Goal: Task Accomplishment & Management: Complete application form

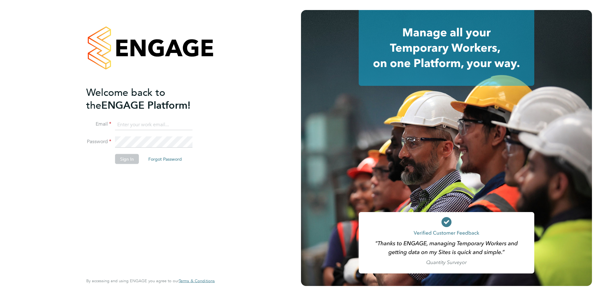
type input "[EMAIL_ADDRESS][DOMAIN_NAME]"
click at [127, 159] on button "Sign In" at bounding box center [127, 159] width 24 height 10
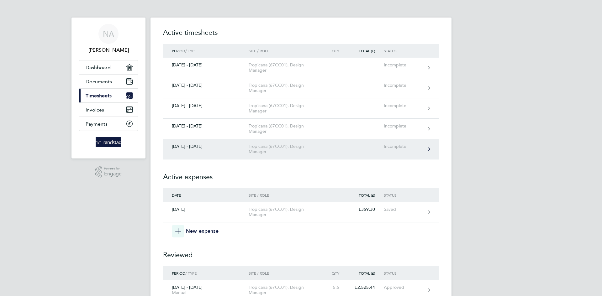
click at [258, 152] on div "Tropicana (67CC01), Design Manager" at bounding box center [285, 149] width 72 height 11
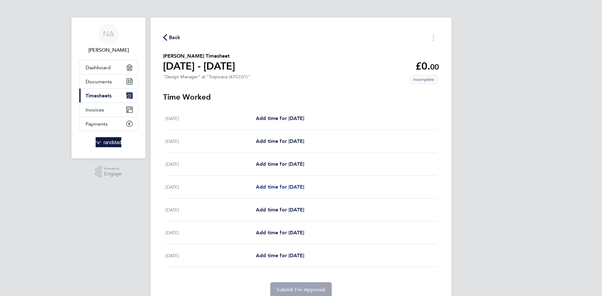
click at [262, 188] on span "Add time for Tue 26 Aug" at bounding box center [280, 187] width 48 height 6
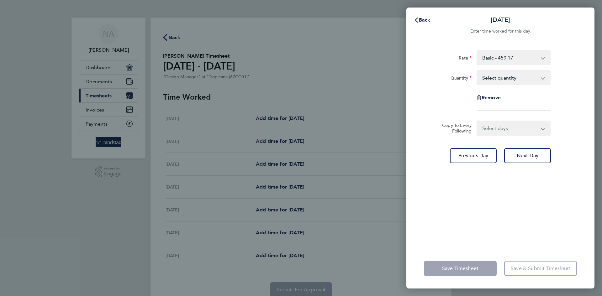
click at [544, 78] on app-icon-cross-button at bounding box center [547, 78] width 8 height 14
click at [544, 79] on app-icon-cross-button at bounding box center [547, 78] width 8 height 14
click at [508, 81] on select "Select quantity 0.5 1" at bounding box center [509, 78] width 65 height 14
select select "1"
click at [477, 71] on select "Select quantity 0.5 1" at bounding box center [509, 78] width 65 height 14
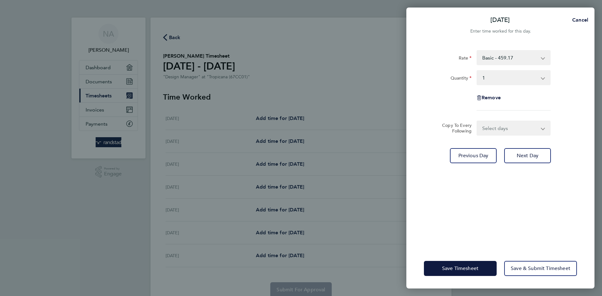
click at [180, 232] on div "Tue 26 Aug Cancel Enter time worked for this day. Rate Basic - 459.17 Quantity …" at bounding box center [301, 148] width 602 height 296
click at [178, 234] on div "Tue 26 Aug Cancel Enter time worked for this day. Rate Basic - 459.17 Quantity …" at bounding box center [301, 148] width 602 height 296
click at [535, 157] on span "Next Day" at bounding box center [528, 156] width 22 height 6
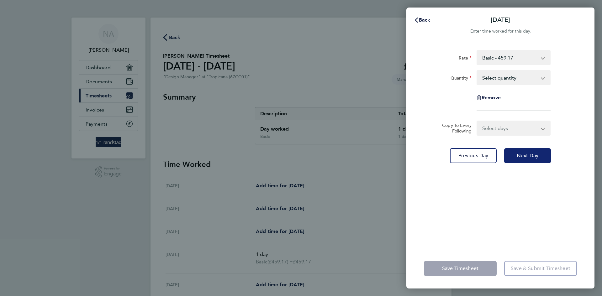
click at [535, 157] on span "Next Day" at bounding box center [528, 156] width 22 height 6
click at [542, 78] on select "Select quantity 0.5 1" at bounding box center [509, 78] width 65 height 14
select select "1"
click at [477, 71] on select "Select quantity 0.5 1" at bounding box center [509, 78] width 65 height 14
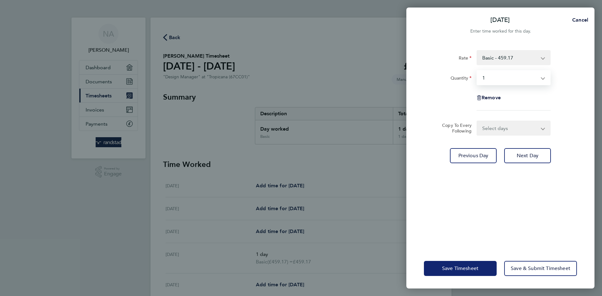
click at [473, 268] on span "Save Timesheet" at bounding box center [460, 269] width 36 height 6
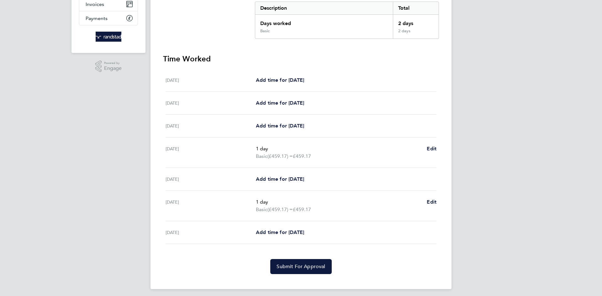
scroll to position [106, 0]
click at [318, 267] on span "Submit For Approval" at bounding box center [301, 267] width 49 height 6
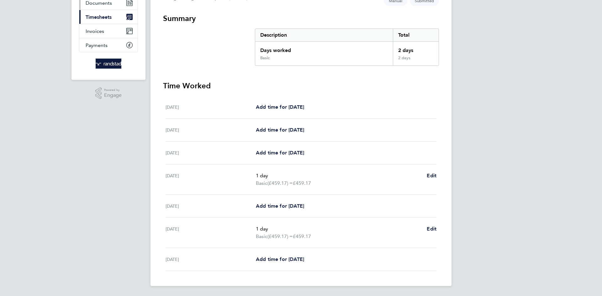
select select "1"
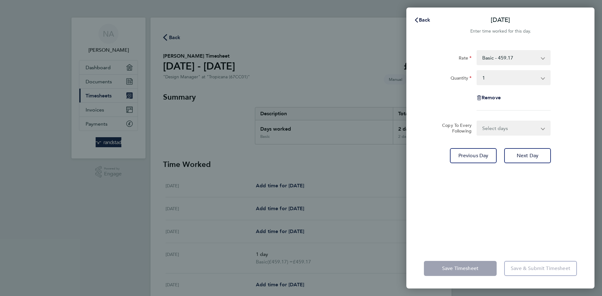
click at [101, 67] on div "Back Thu 28 Aug Enter time worked for this day. Rate Basic - 459.17 Quantity Se…" at bounding box center [301, 148] width 602 height 296
click at [419, 21] on span "Back" at bounding box center [425, 20] width 12 height 6
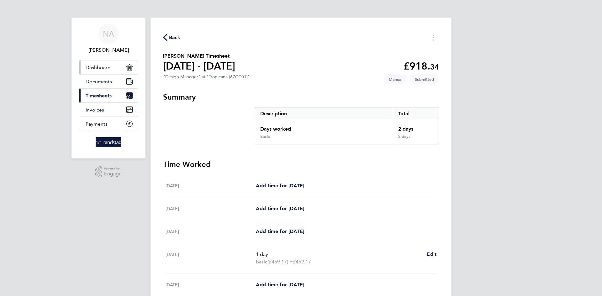
click at [99, 68] on span "Dashboard" at bounding box center [98, 68] width 25 height 6
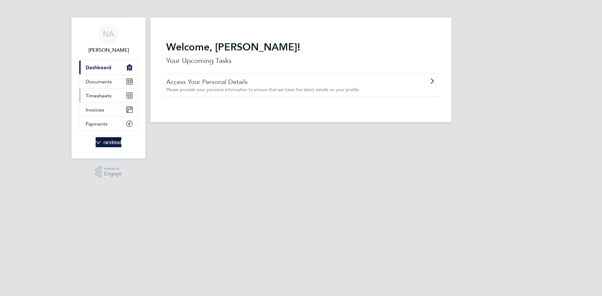
click at [106, 96] on span "Timesheets" at bounding box center [99, 96] width 26 height 6
